Goal: Task Accomplishment & Management: Complete application form

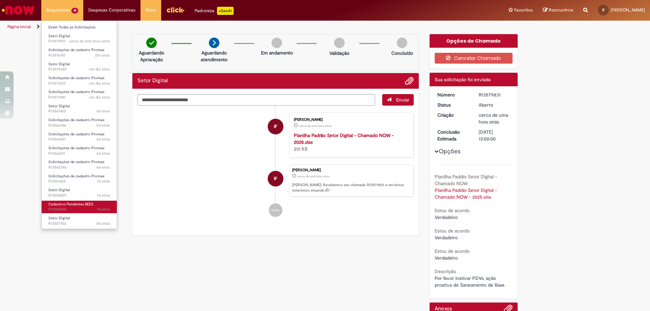
click at [76, 210] on span "7d atrás 7 dias atrás R13558538" at bounding box center [79, 209] width 62 height 5
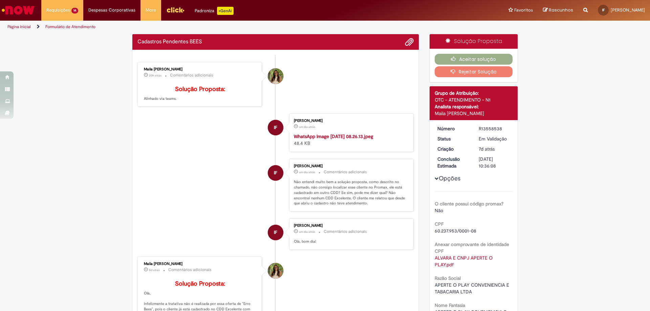
click at [260, 152] on li "IF Igor Polonio Fonseca um dia atrás um dia atrás WhatsApp Image 2025-09-29 at …" at bounding box center [276, 132] width 276 height 39
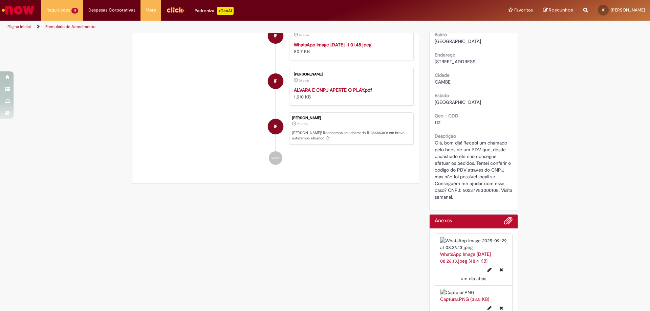
scroll to position [373, 0]
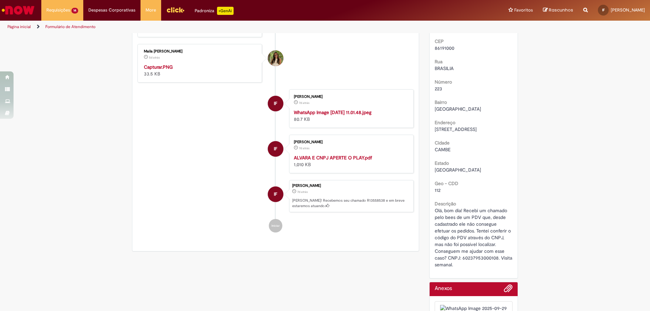
click at [199, 64] on img "Histórico de tíquete" at bounding box center [200, 64] width 113 height 0
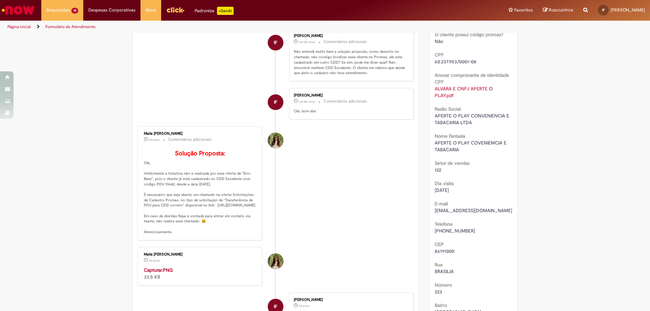
scroll to position [237, 0]
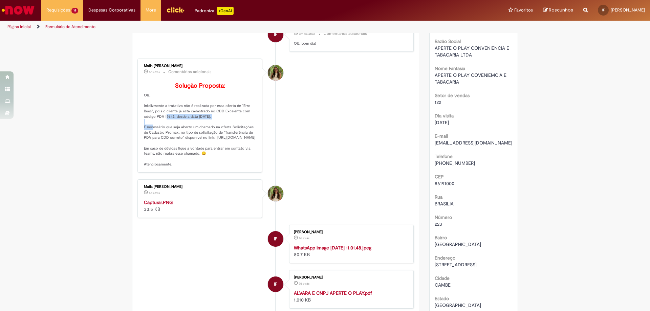
drag, startPoint x: 161, startPoint y: 218, endPoint x: 170, endPoint y: 221, distance: 9.4
click at [170, 167] on p "Solução Proposta: Olá, Infelizmente a tratativa não é realizada por essa oferta…" at bounding box center [200, 125] width 113 height 85
click at [166, 167] on p "Solução Proposta: Olá, Infelizmente a tratativa não é realizada por essa oferta…" at bounding box center [200, 125] width 113 height 85
drag, startPoint x: 162, startPoint y: 218, endPoint x: 170, endPoint y: 219, distance: 8.5
click at [170, 167] on p "Solução Proposta: Olá, Infelizmente a tratativa não é realizada por essa oferta…" at bounding box center [200, 125] width 113 height 85
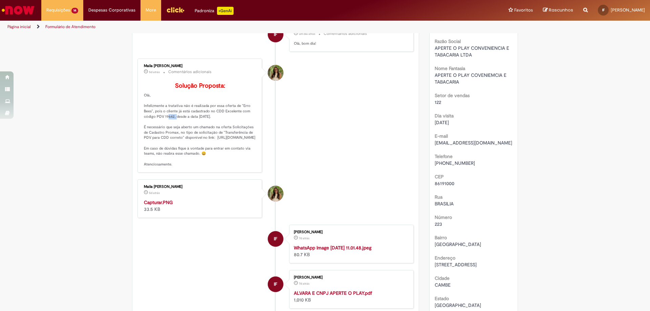
copy p "19642"
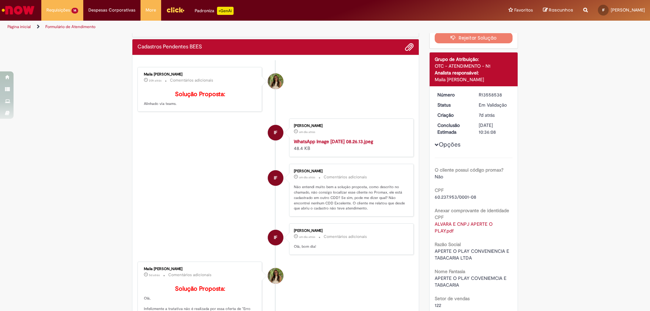
scroll to position [0, 0]
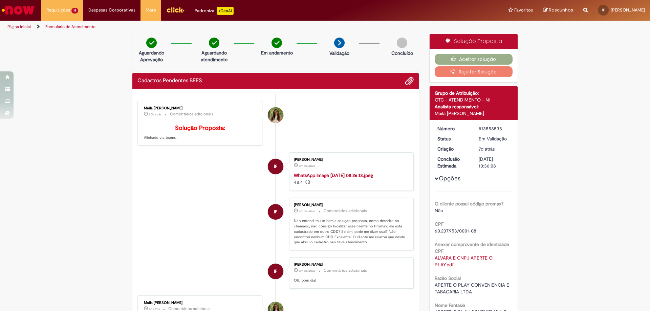
click at [461, 72] on button "Rejeitar Solução" at bounding box center [474, 71] width 78 height 11
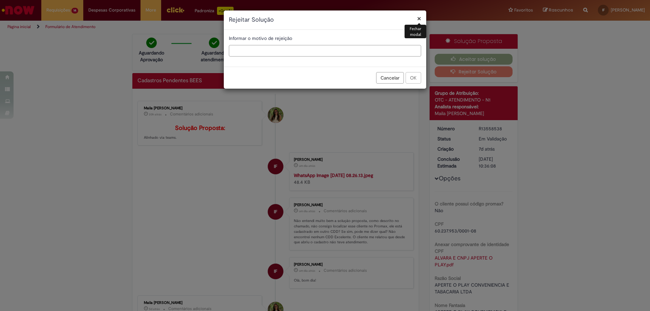
click at [307, 51] on input "text" at bounding box center [325, 51] width 192 height 12
type input "**********"
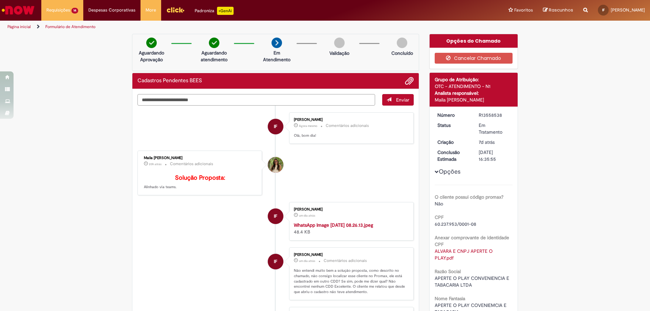
click at [292, 103] on textarea "Digite sua mensagem aqui..." at bounding box center [257, 100] width 238 height 12
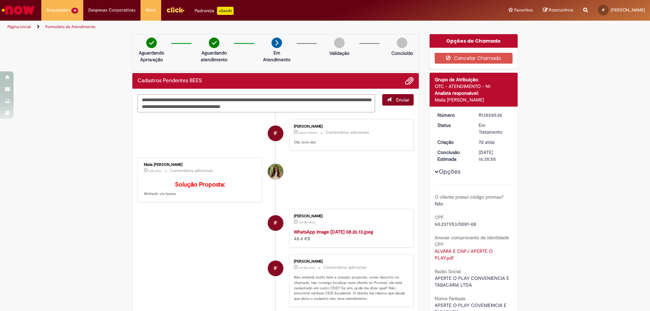
type textarea "**********"
click at [396, 102] on span "Enviar" at bounding box center [402, 100] width 13 height 6
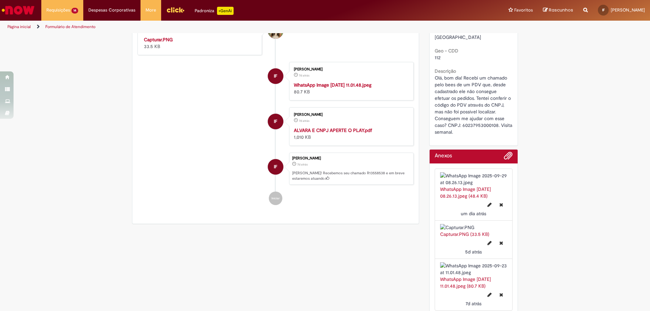
scroll to position [431, 0]
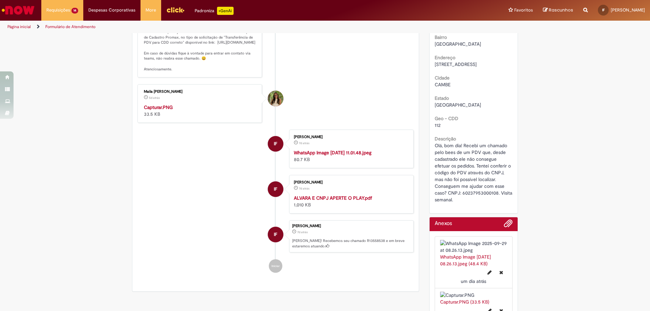
drag, startPoint x: 212, startPoint y: 118, endPoint x: 225, endPoint y: 118, distance: 12.9
click at [225, 72] on p "Solução Proposta: Olá, Infelizmente a tratativa não é realizada por essa oferta…" at bounding box center [200, 29] width 113 height 85
click at [226, 72] on p "Solução Proposta: Olá, Infelizmente a tratativa não é realizada por essa oferta…" at bounding box center [200, 29] width 113 height 85
drag, startPoint x: 163, startPoint y: 123, endPoint x: 168, endPoint y: 123, distance: 5.1
click at [167, 72] on p "Solução Proposta: Olá, Infelizmente a tratativa não é realizada por essa oferta…" at bounding box center [200, 29] width 113 height 85
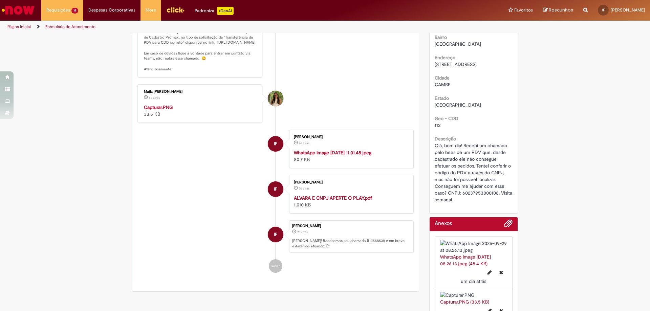
click at [166, 72] on p "Solução Proposta: Olá, Infelizmente a tratativa não é realizada por essa oferta…" at bounding box center [200, 29] width 113 height 85
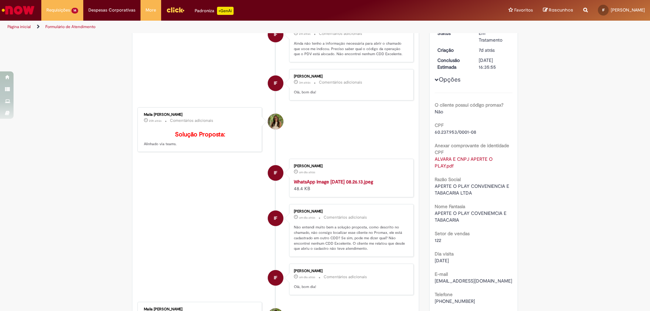
scroll to position [0, 0]
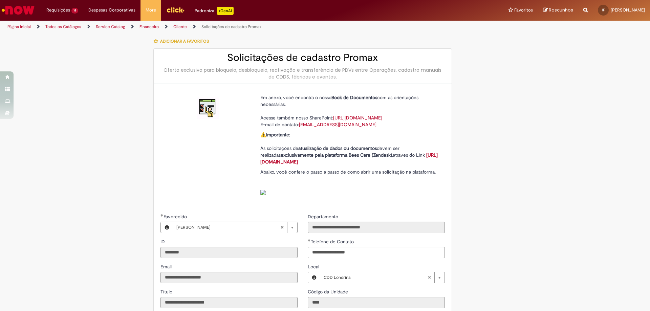
select select "**********"
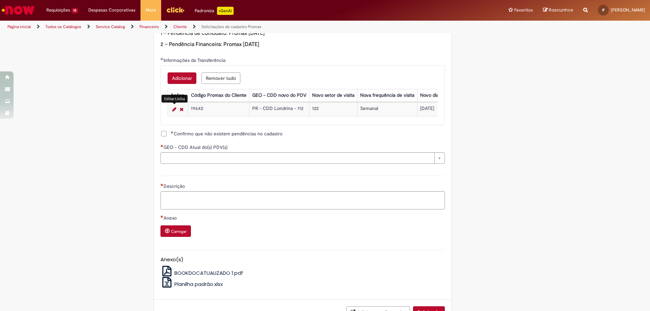
click at [171, 113] on link "Editar Linha 1" at bounding box center [174, 109] width 7 height 8
select select "*******"
select select "**********"
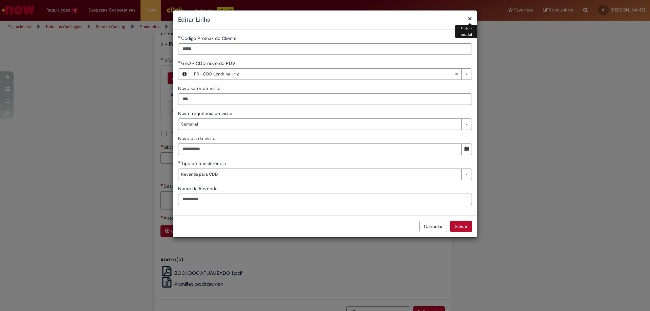
click at [469, 228] on button "Salvar" at bounding box center [461, 227] width 22 height 12
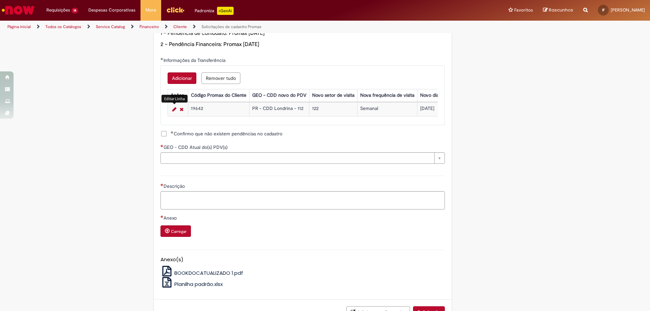
click at [204, 185] on div "Descrição" at bounding box center [302, 192] width 295 height 46
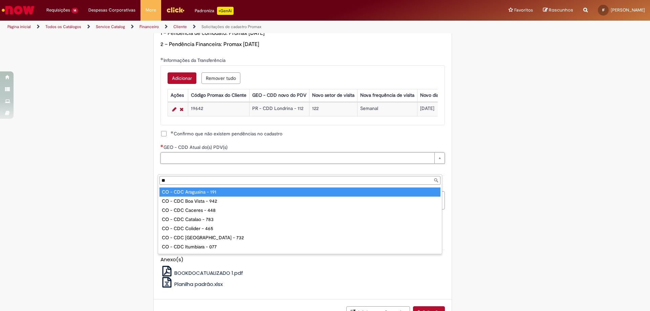
type input "*"
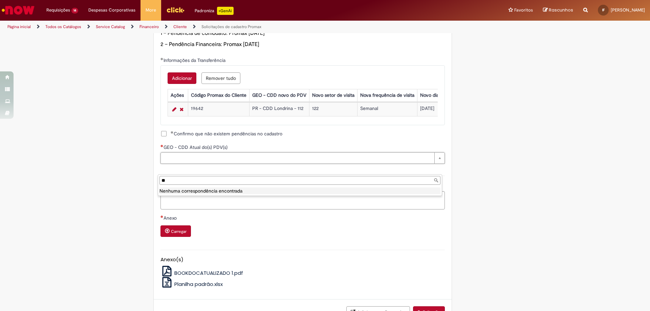
type input "*"
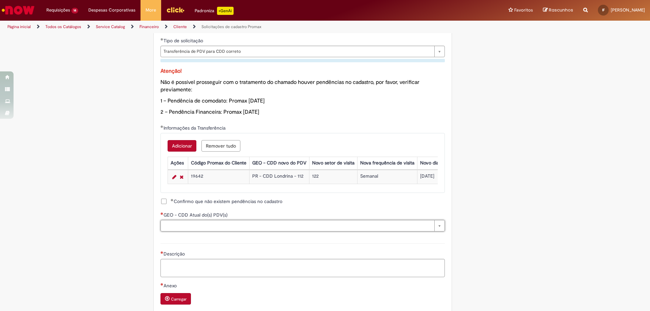
scroll to position [243, 0]
